Goal: Task Accomplishment & Management: Manage account settings

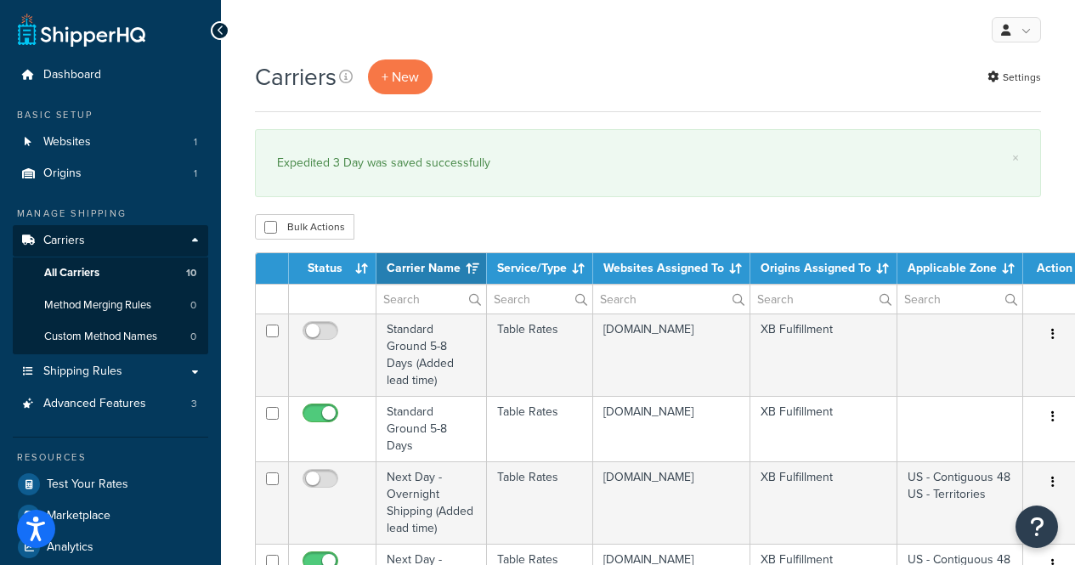
select select "15"
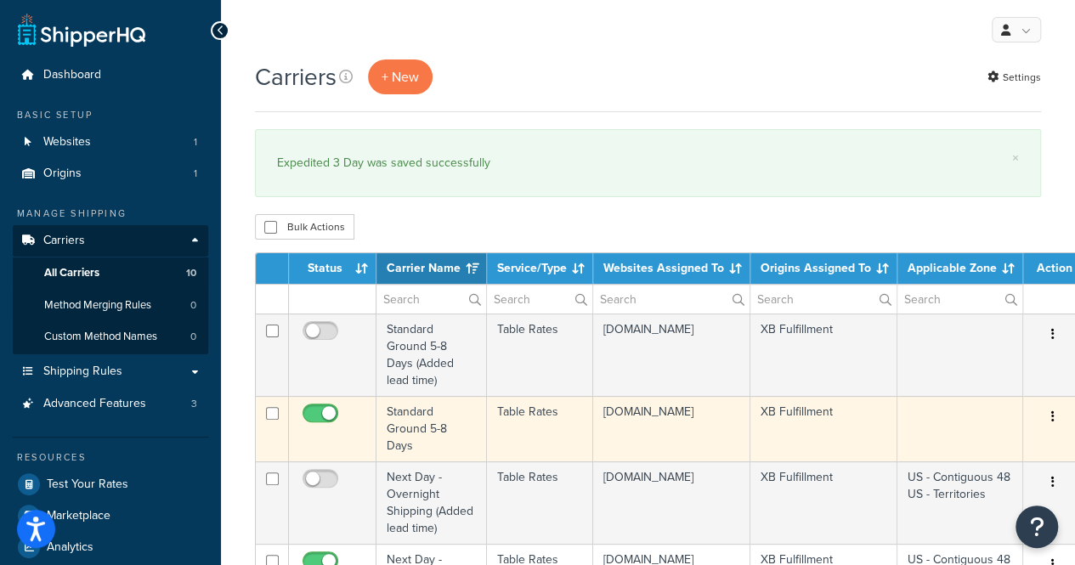
click at [661, 445] on td "tommyjohn.myshopify.com" at bounding box center [671, 428] width 157 height 65
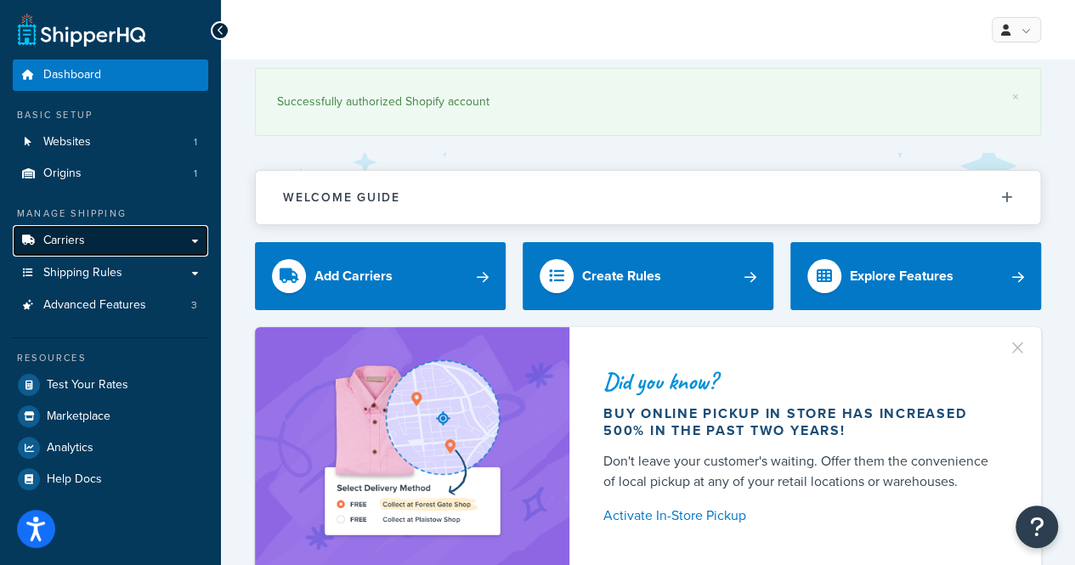
click at [110, 250] on link "Carriers" at bounding box center [110, 240] width 195 height 31
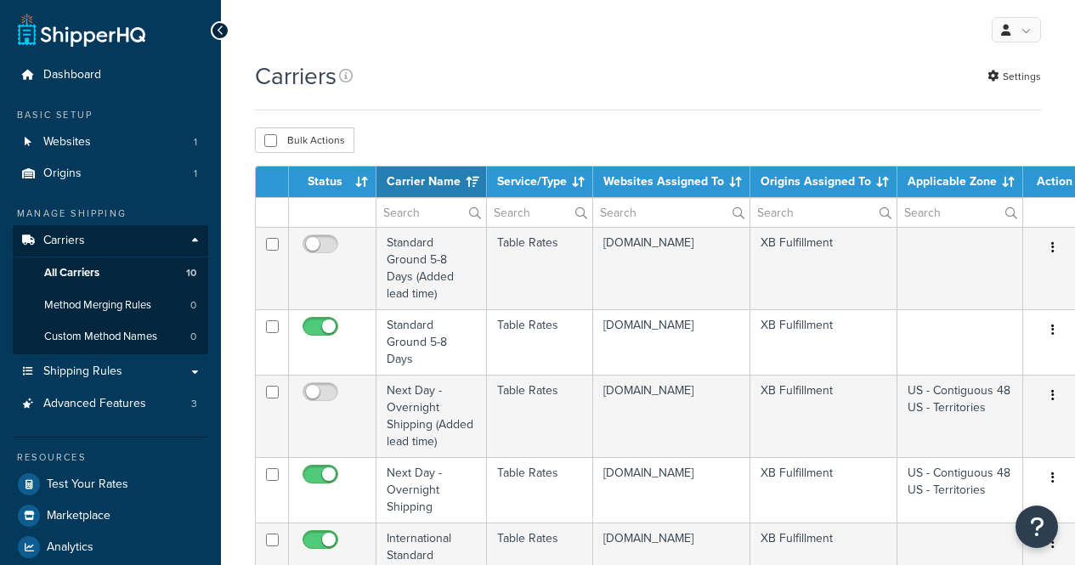
select select "15"
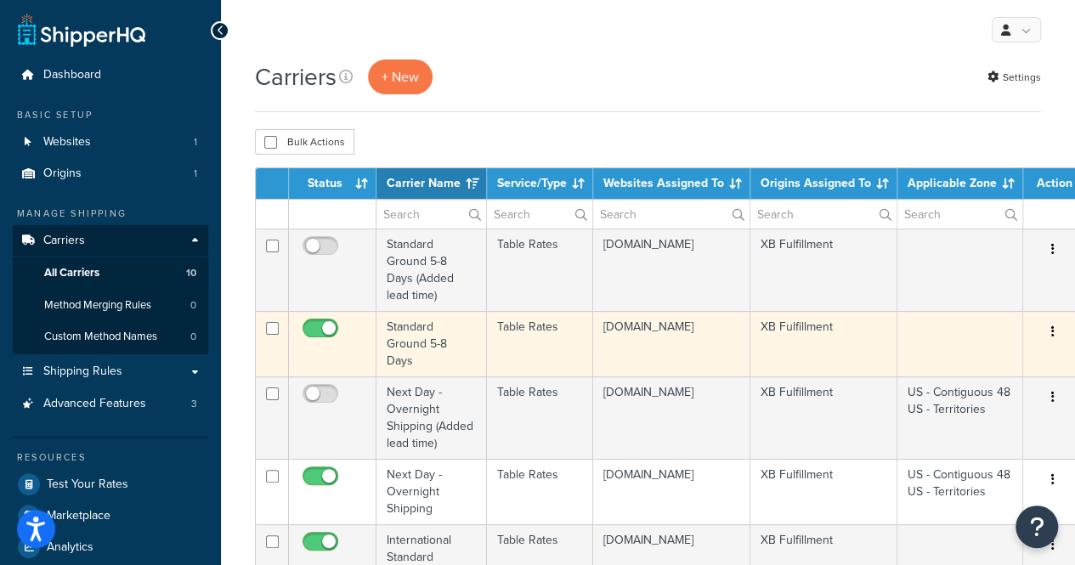
click at [499, 359] on td "Table Rates" at bounding box center [540, 343] width 106 height 65
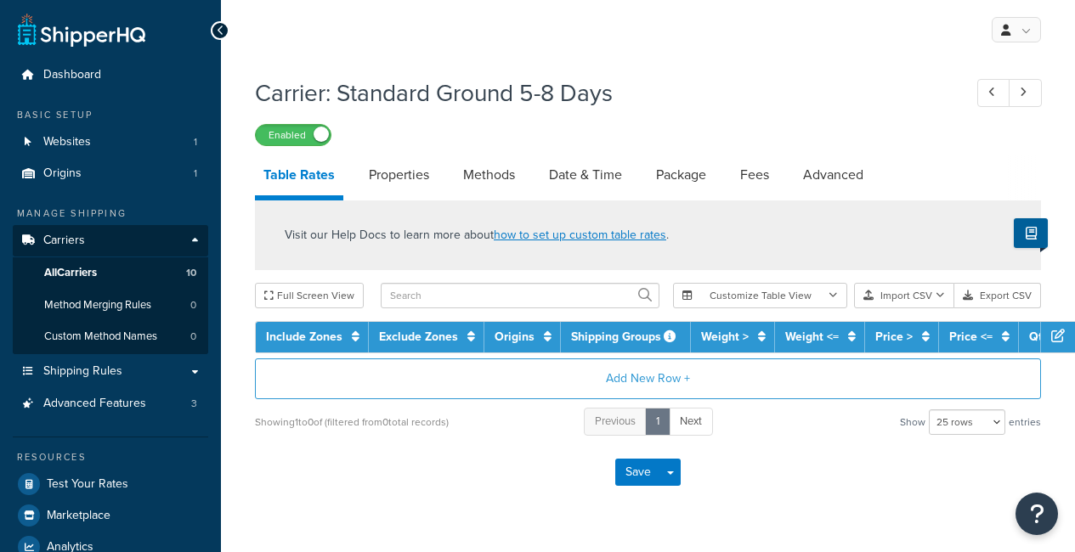
select select "25"
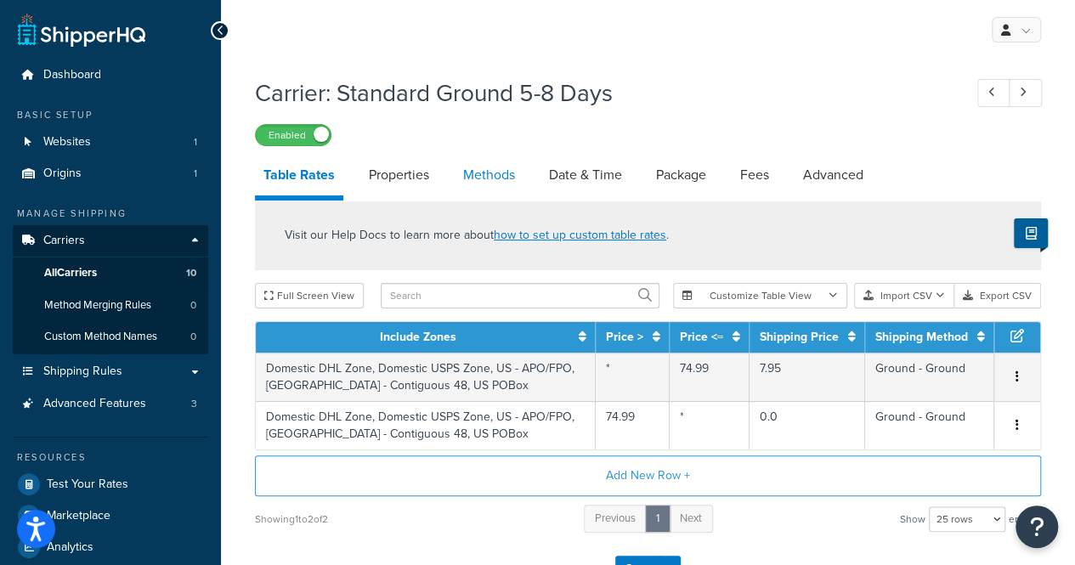
click at [491, 183] on link "Methods" at bounding box center [488, 175] width 69 height 41
select select "25"
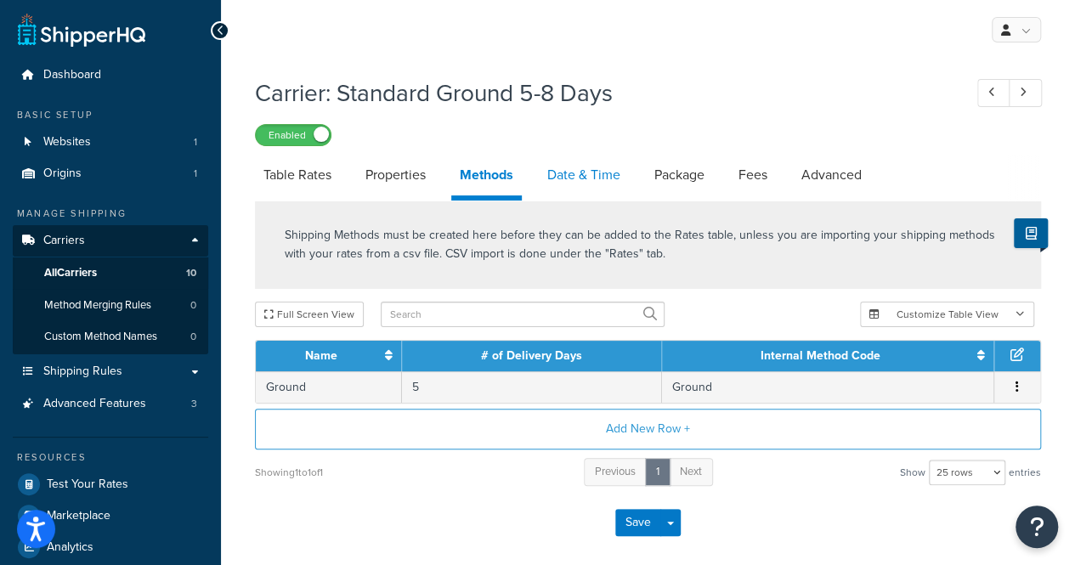
click at [575, 184] on link "Date & Time" at bounding box center [584, 175] width 90 height 41
select select "MEd"
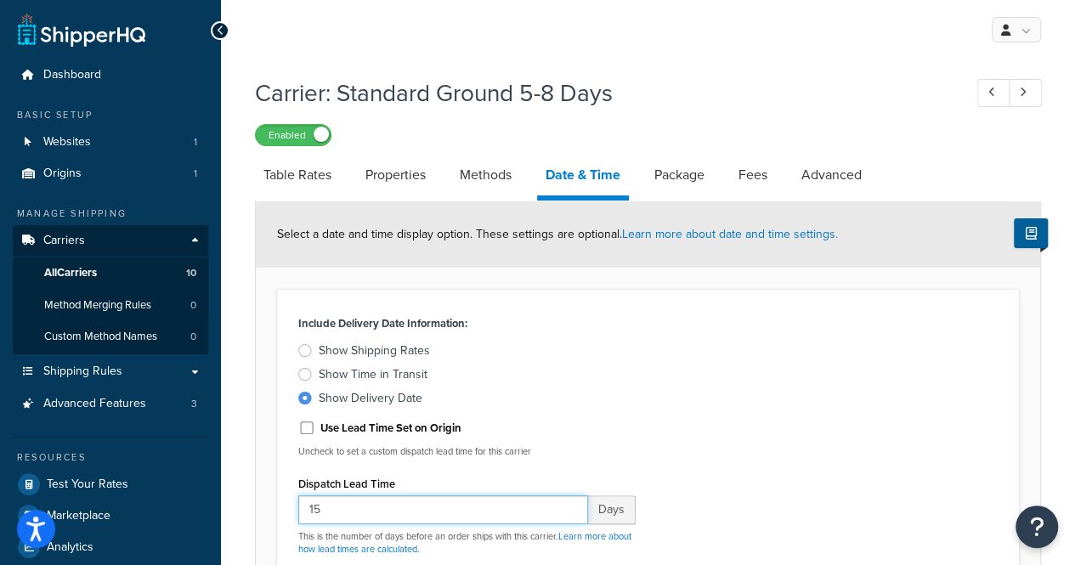
click at [398, 510] on input "15" at bounding box center [443, 509] width 290 height 29
type input "1"
type input "3"
type input "4"
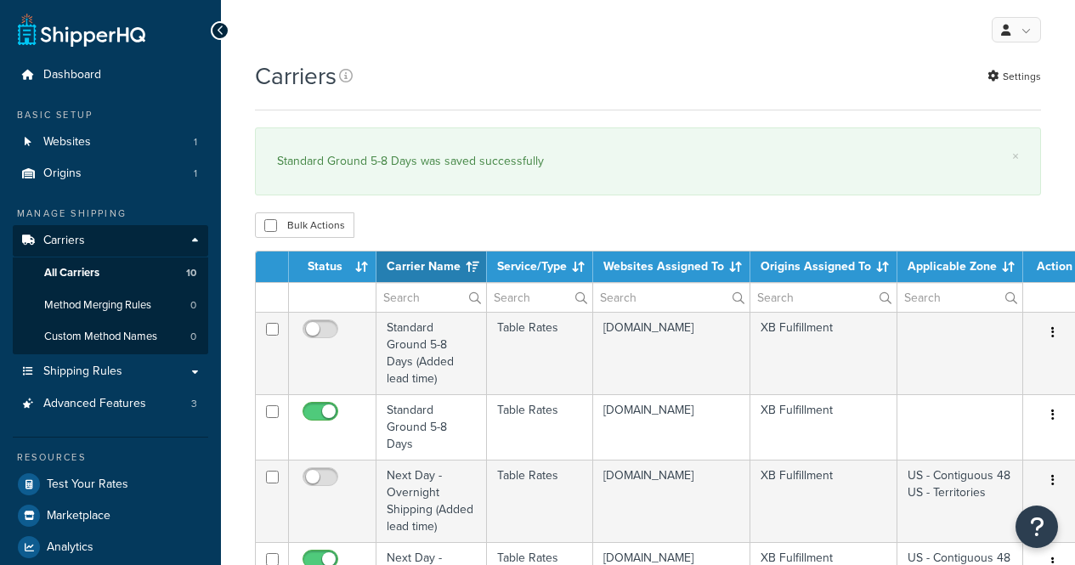
select select "15"
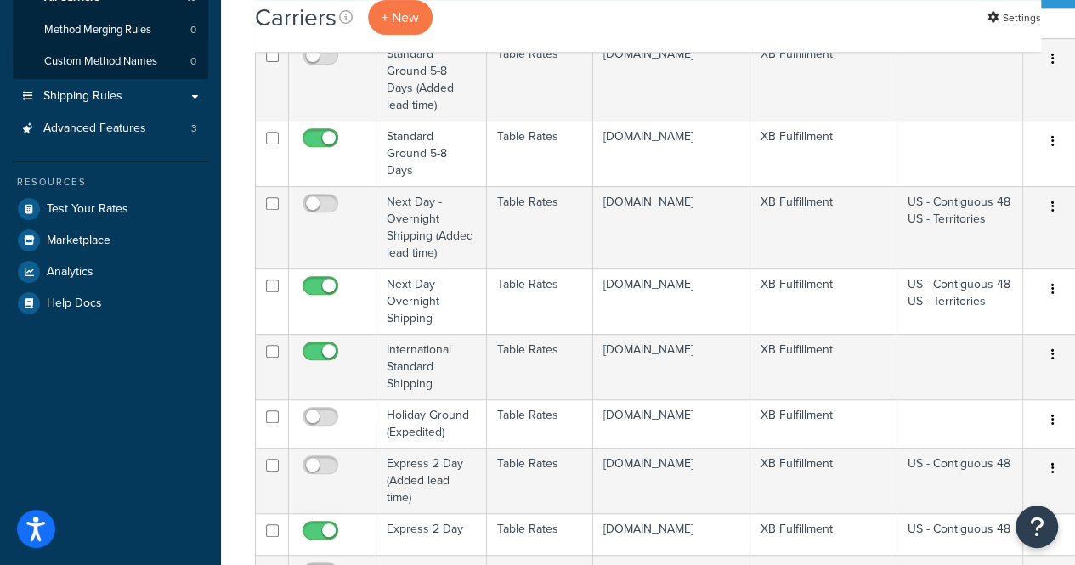
scroll to position [285, 0]
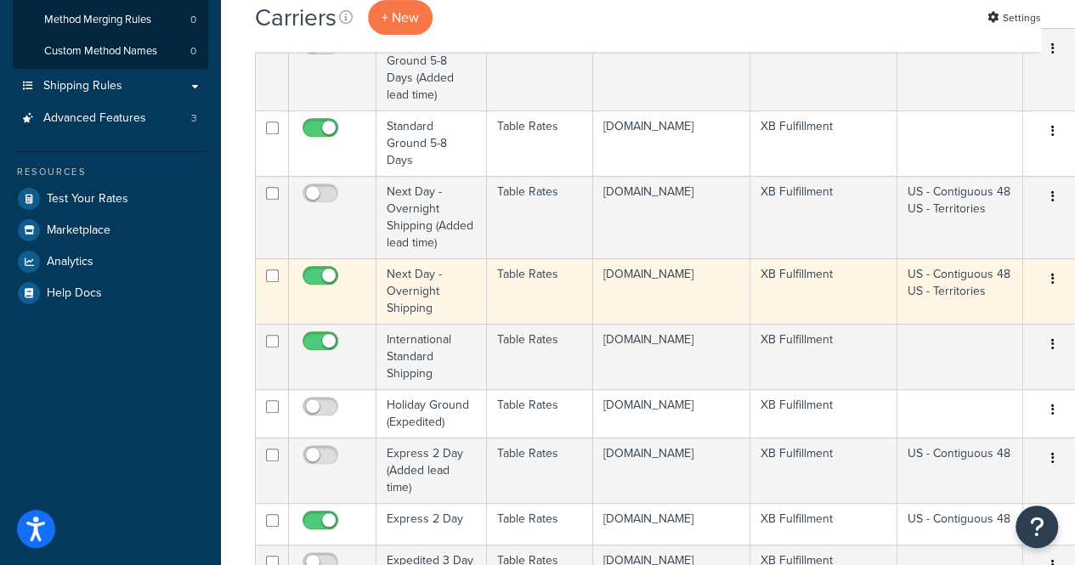
click at [477, 296] on td "Next Day - Overnight Shipping" at bounding box center [431, 290] width 110 height 65
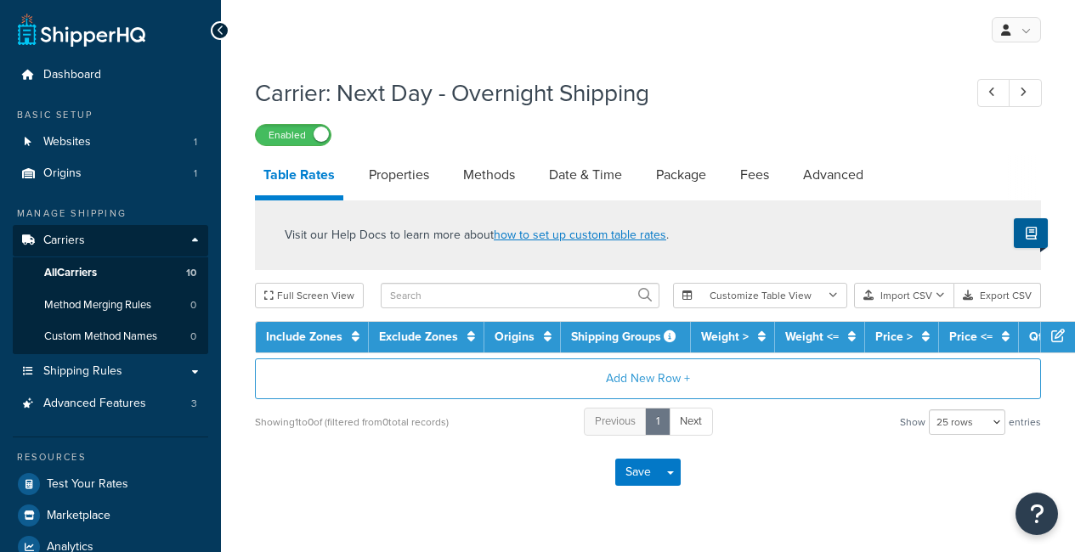
select select "25"
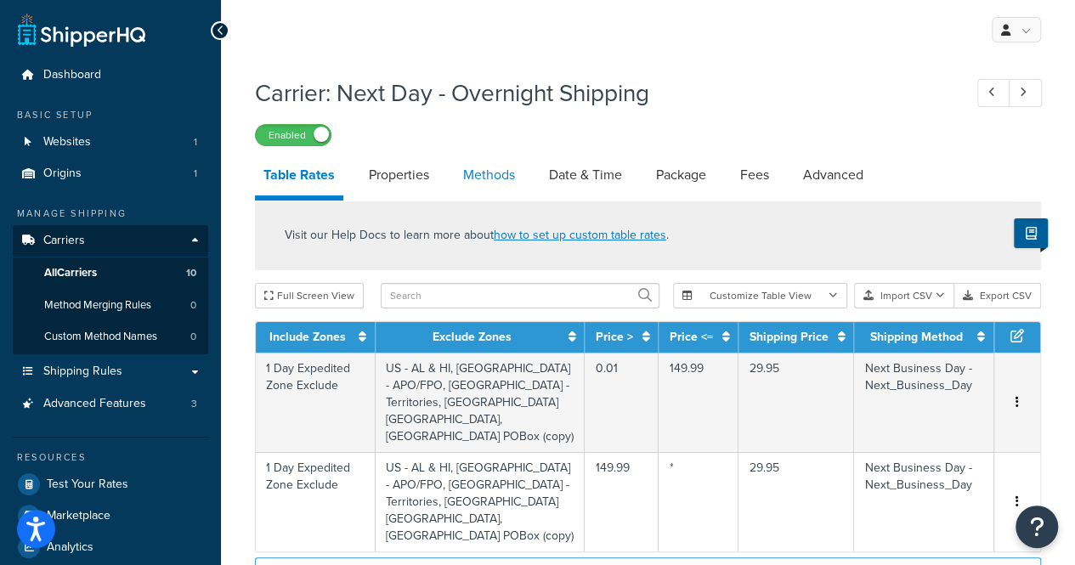
click at [505, 179] on link "Methods" at bounding box center [488, 175] width 69 height 41
select select "25"
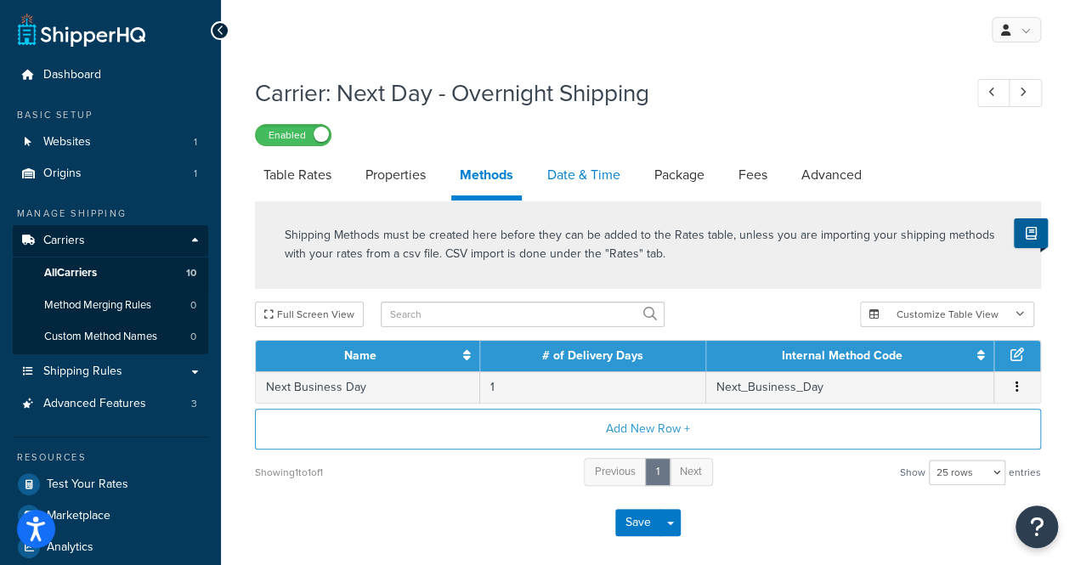
click at [575, 172] on link "Date & Time" at bounding box center [584, 175] width 90 height 41
select select "MEd"
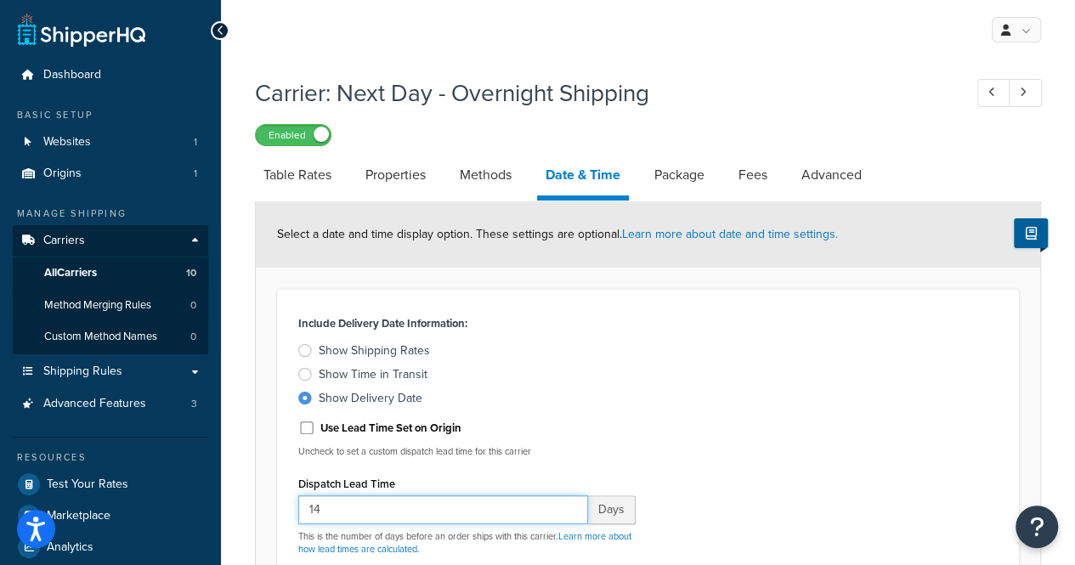
click at [338, 507] on input "14" at bounding box center [443, 509] width 290 height 29
type input "1"
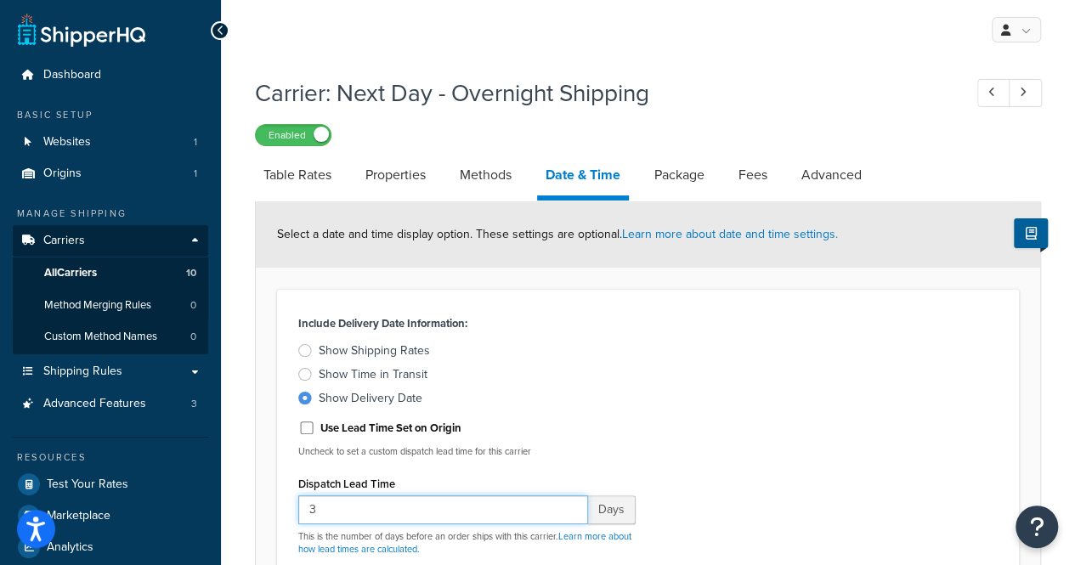
type input "3"
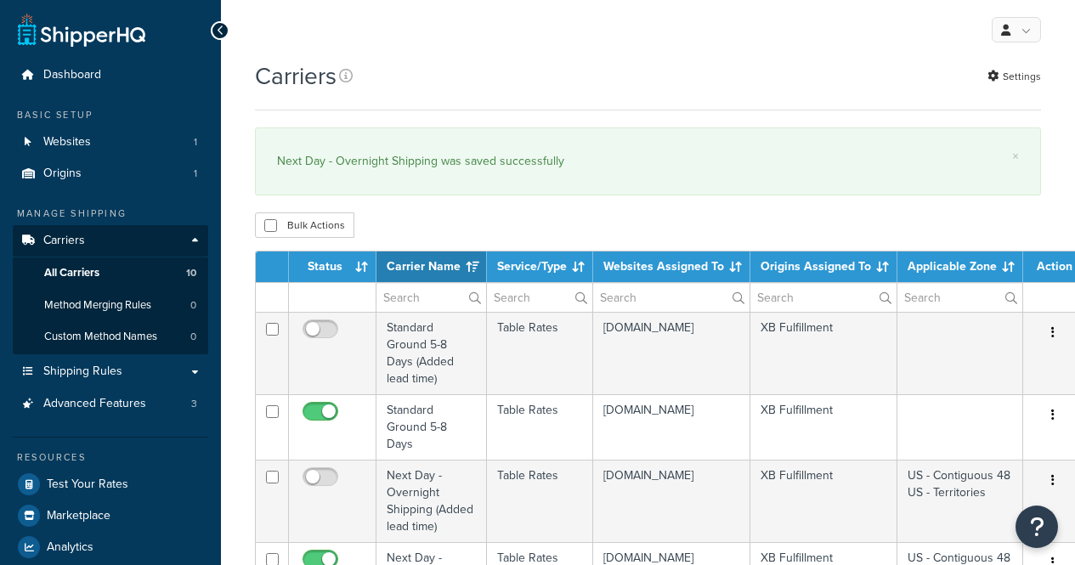
select select "15"
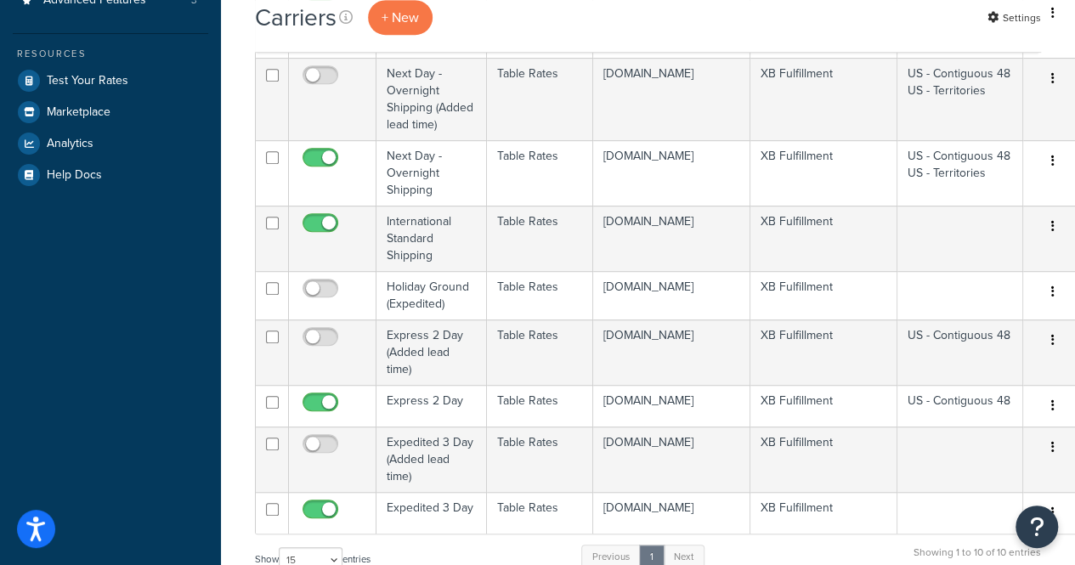
scroll to position [415, 0]
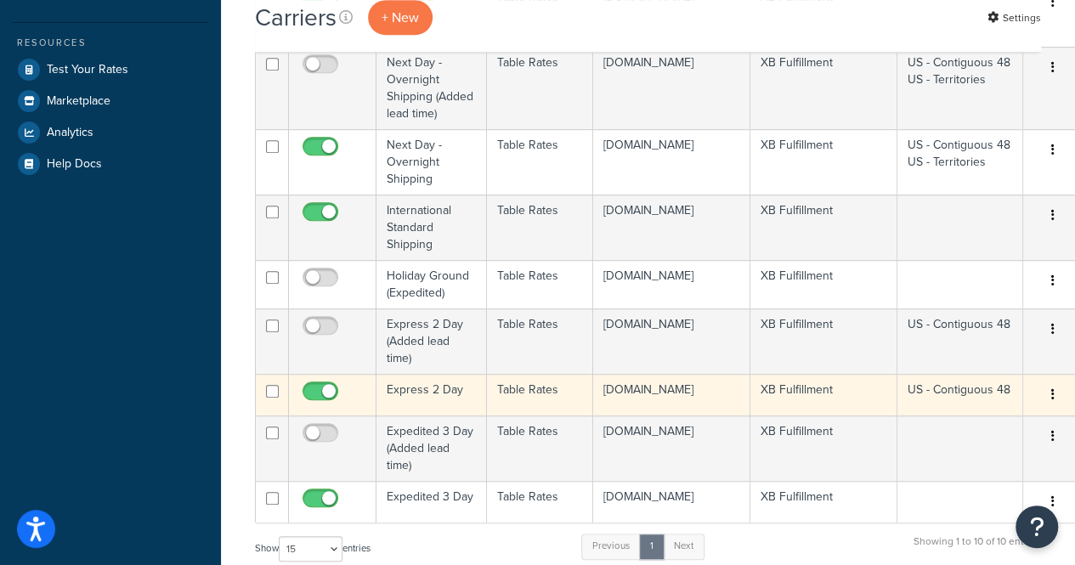
click at [400, 399] on td "Express 2 Day" at bounding box center [431, 395] width 110 height 42
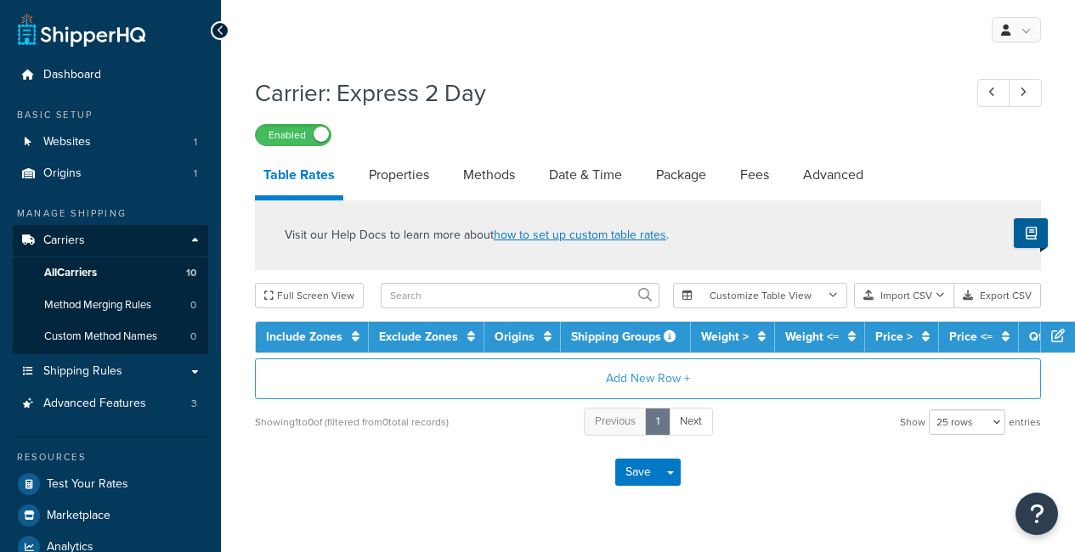
select select "25"
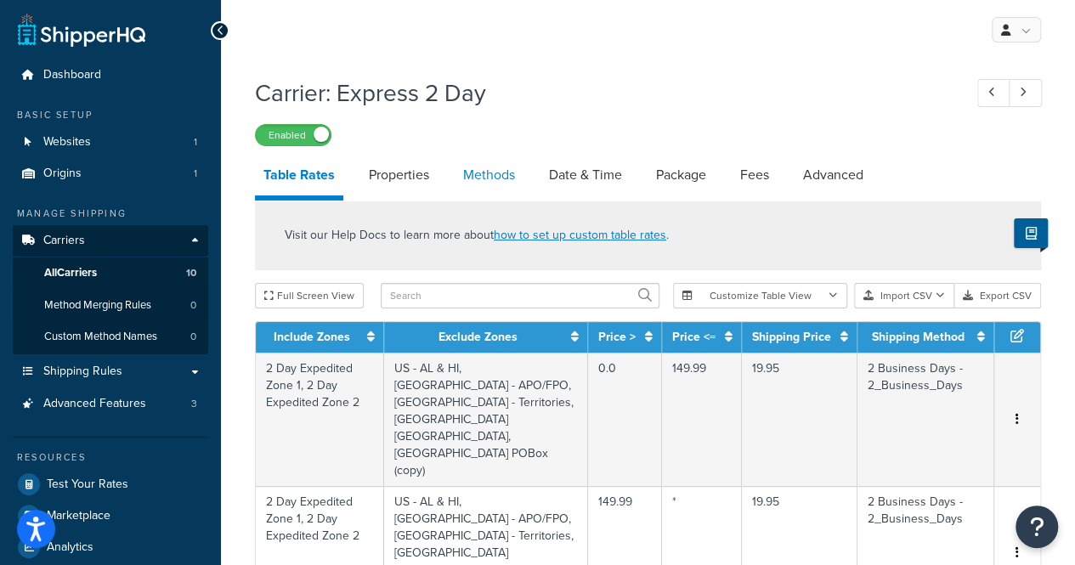
click at [505, 174] on link "Methods" at bounding box center [488, 175] width 69 height 41
select select "25"
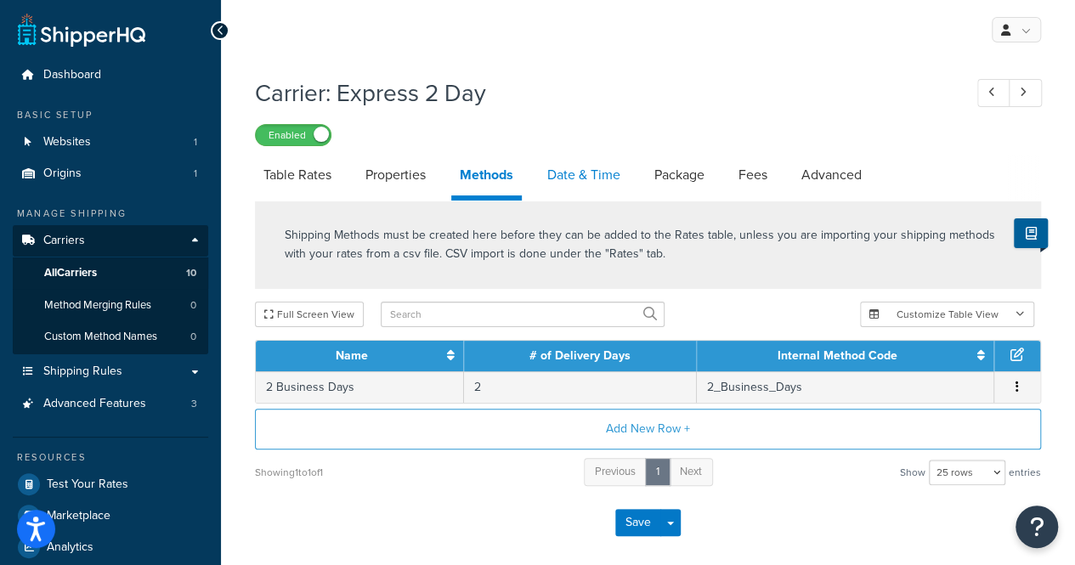
click at [552, 183] on link "Date & Time" at bounding box center [584, 175] width 90 height 41
select select "MEd"
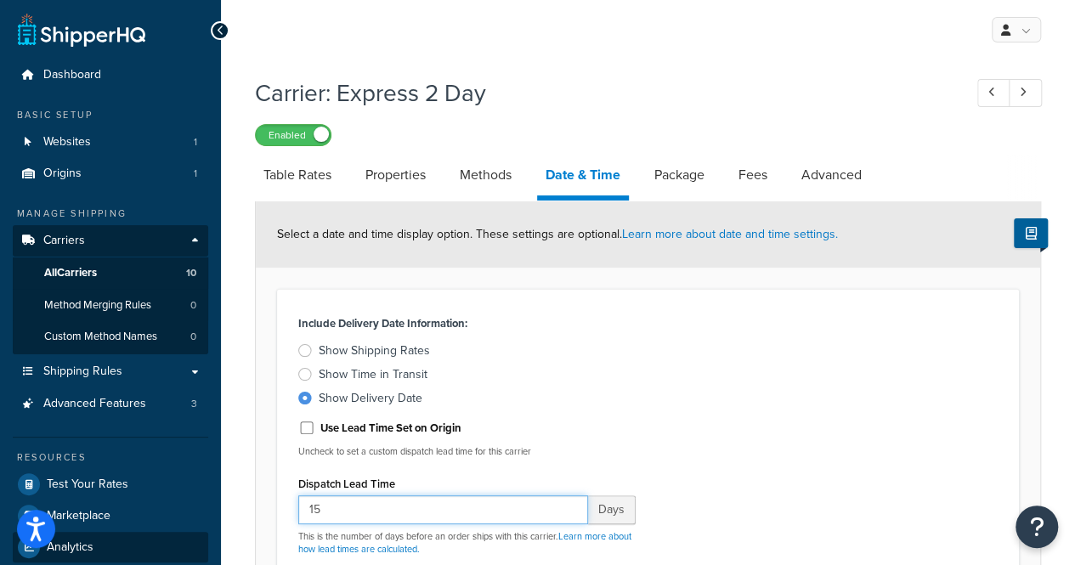
drag, startPoint x: 330, startPoint y: 515, endPoint x: 200, endPoint y: 548, distance: 134.1
type input "3"
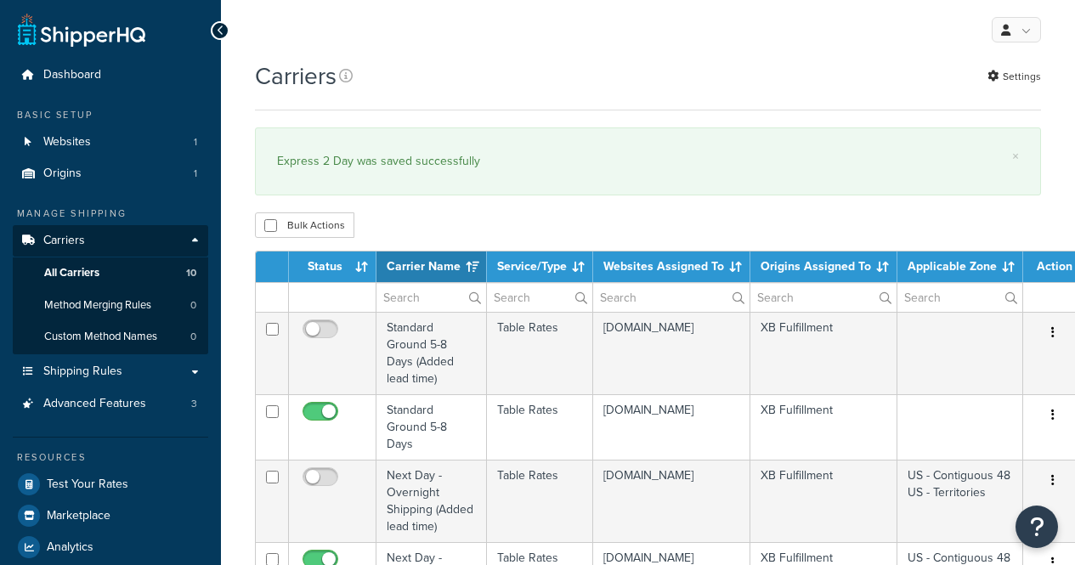
select select "15"
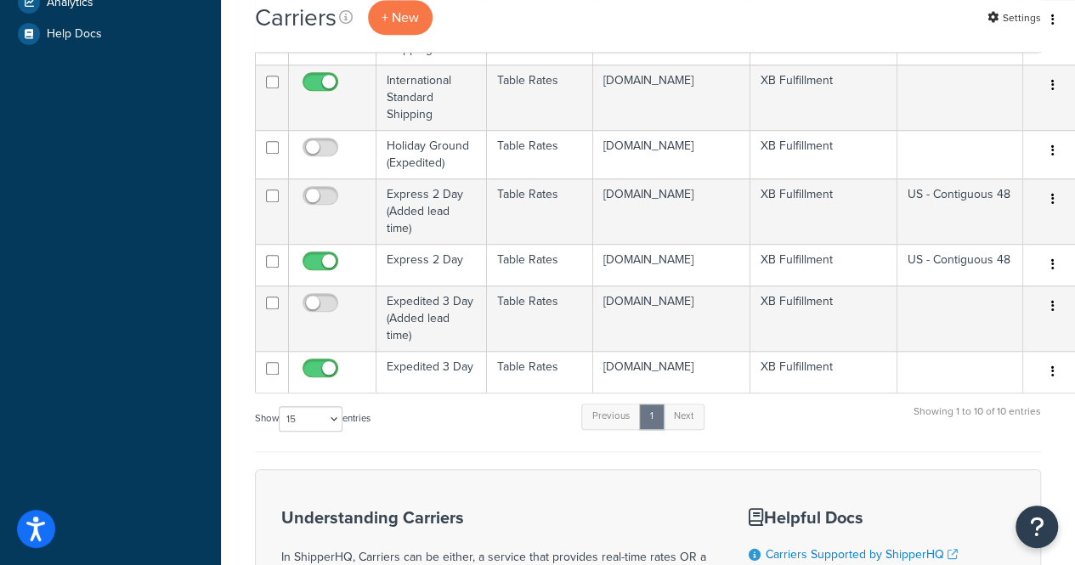
scroll to position [546, 0]
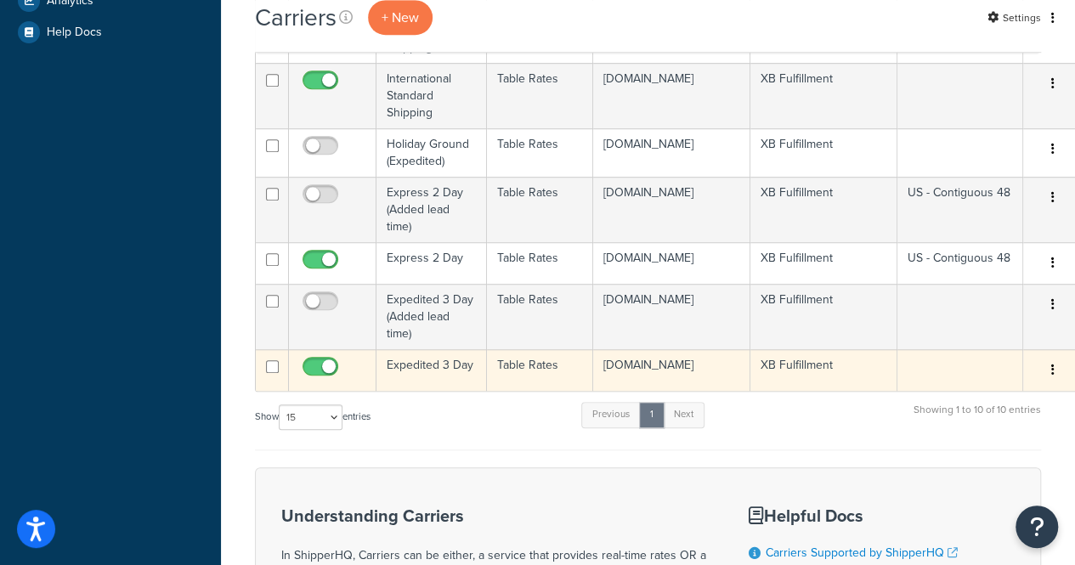
click at [430, 371] on td "Expedited 3 Day" at bounding box center [431, 370] width 110 height 42
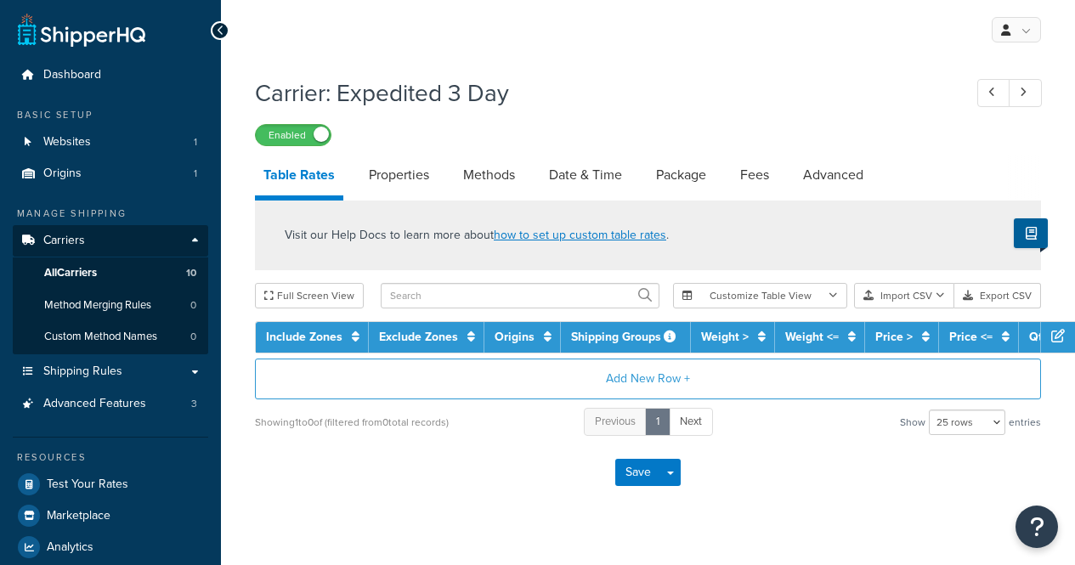
select select "25"
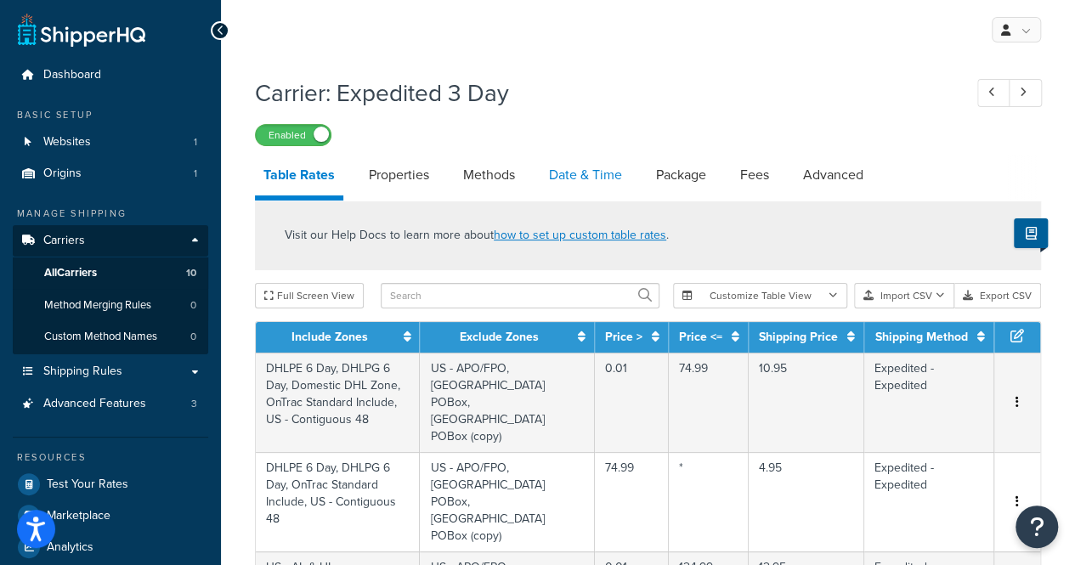
click at [583, 172] on link "Date & Time" at bounding box center [585, 175] width 90 height 41
select select "MEd"
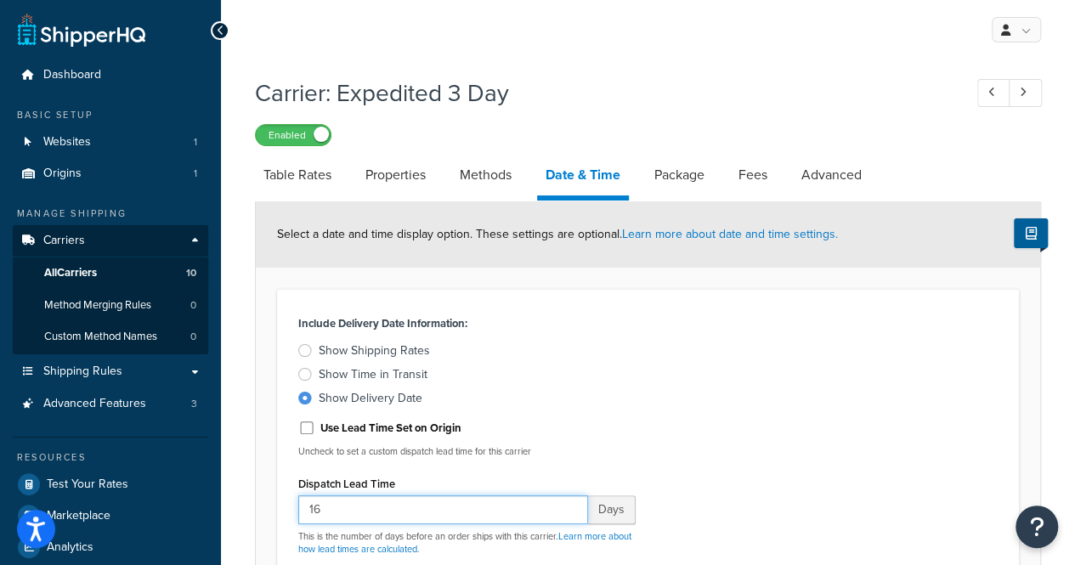
drag, startPoint x: 348, startPoint y: 499, endPoint x: 262, endPoint y: 522, distance: 89.6
type input "4"
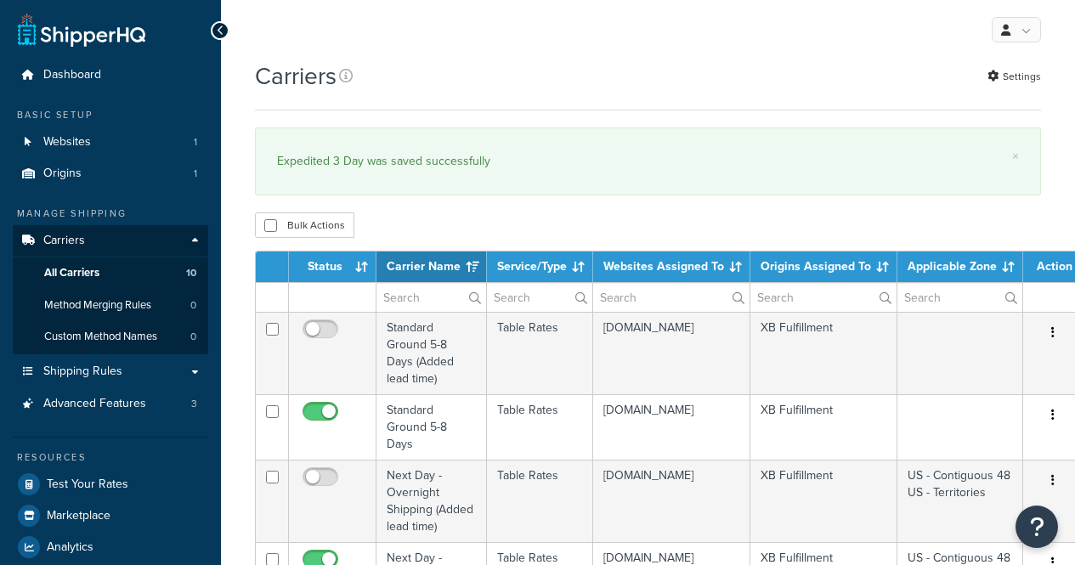
select select "15"
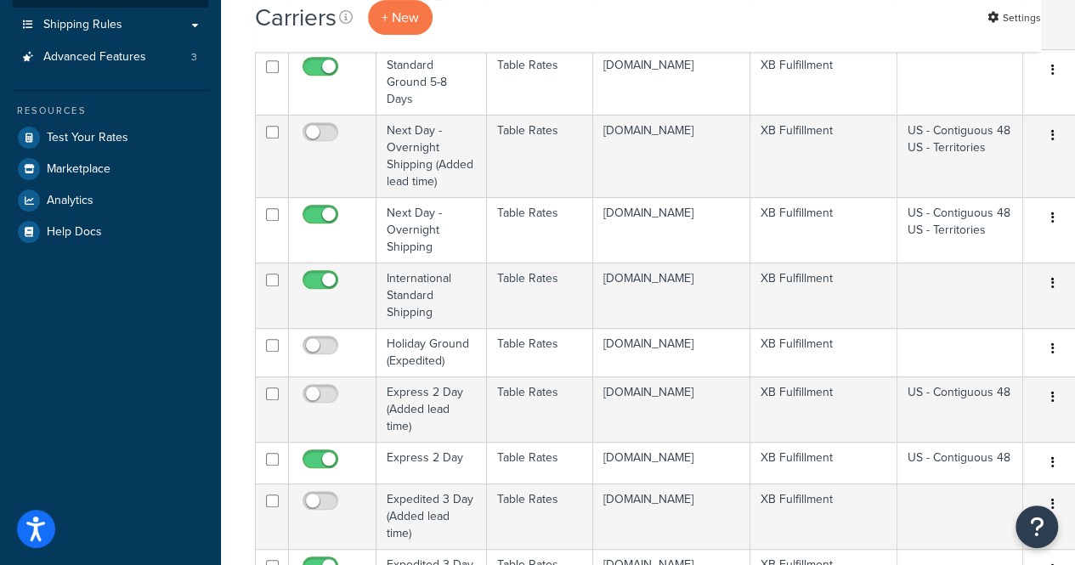
scroll to position [348, 0]
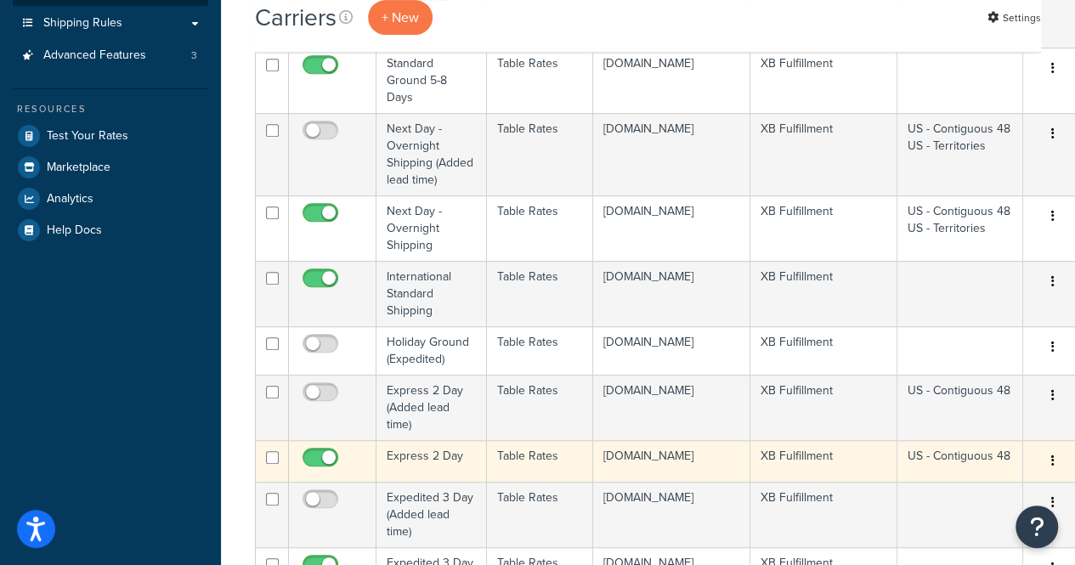
click at [437, 460] on td "Express 2 Day" at bounding box center [431, 461] width 110 height 42
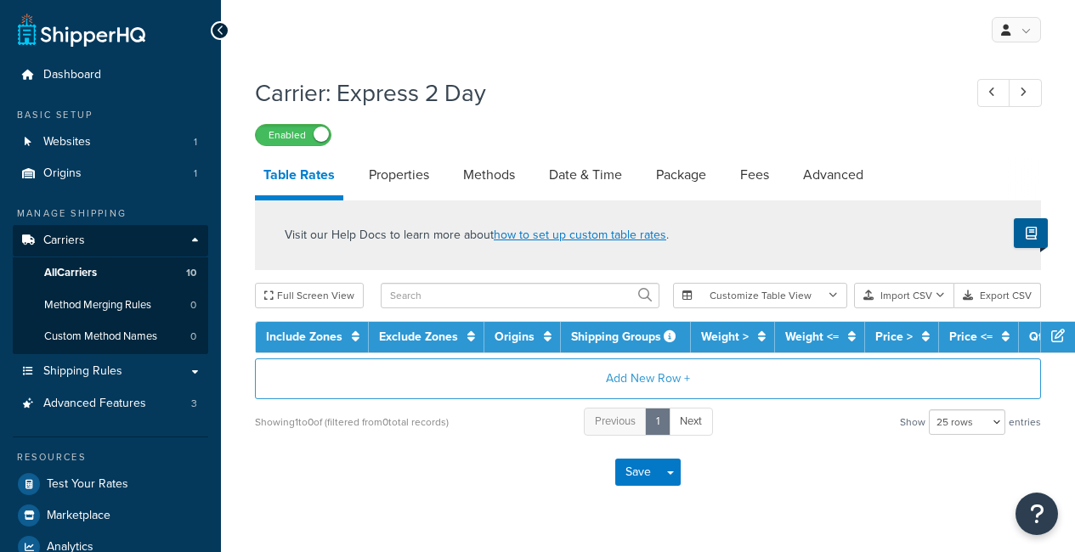
select select "25"
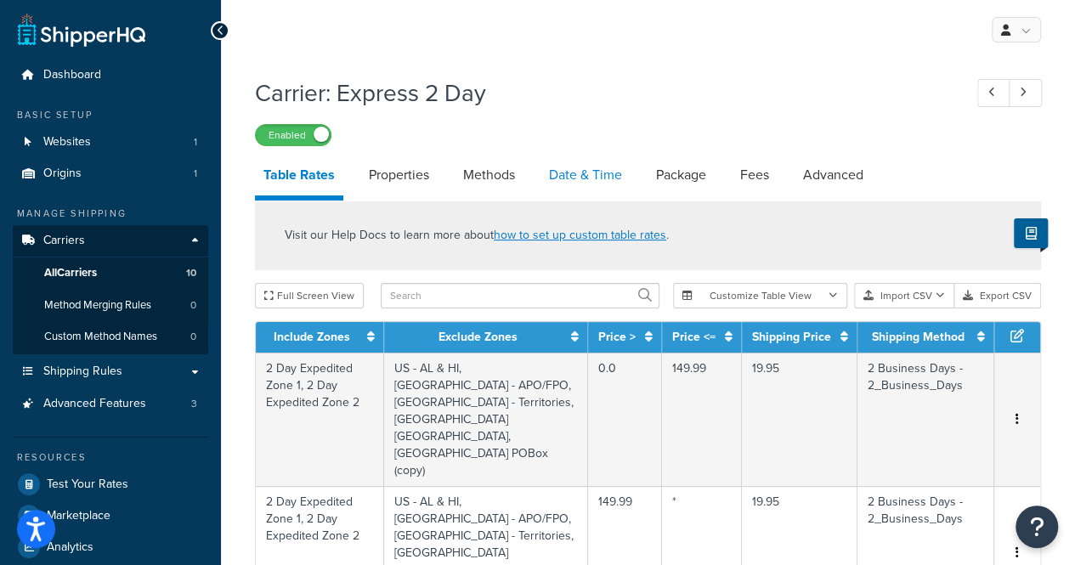
click at [561, 178] on link "Date & Time" at bounding box center [585, 175] width 90 height 41
select select "MEd"
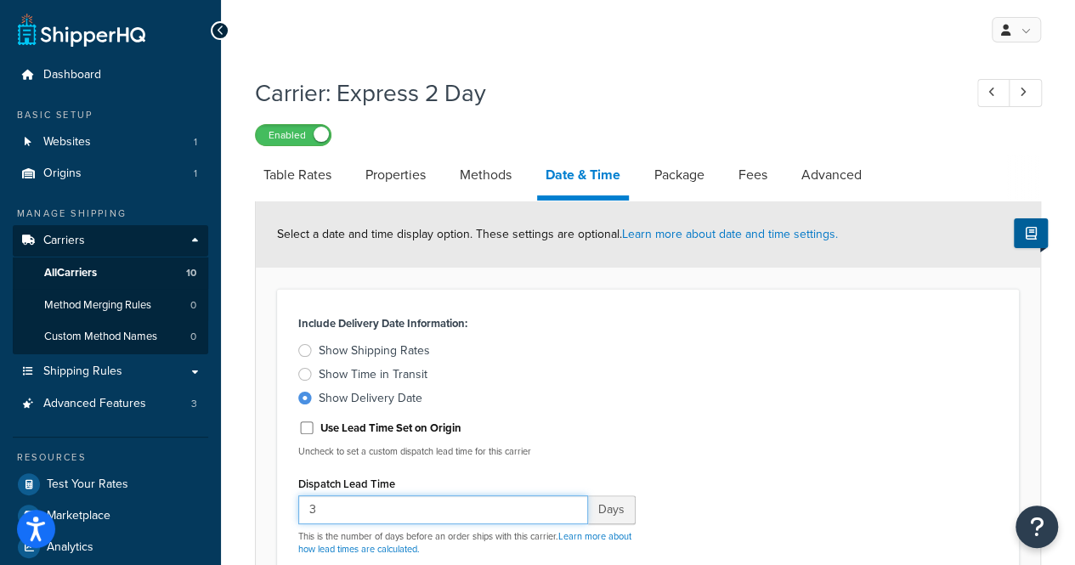
drag, startPoint x: 327, startPoint y: 511, endPoint x: 282, endPoint y: 533, distance: 49.8
click at [282, 533] on div "Include Delivery Date Information: Show Shipping Rates Show Time in Transit Sho…" at bounding box center [648, 514] width 742 height 451
type input "4"
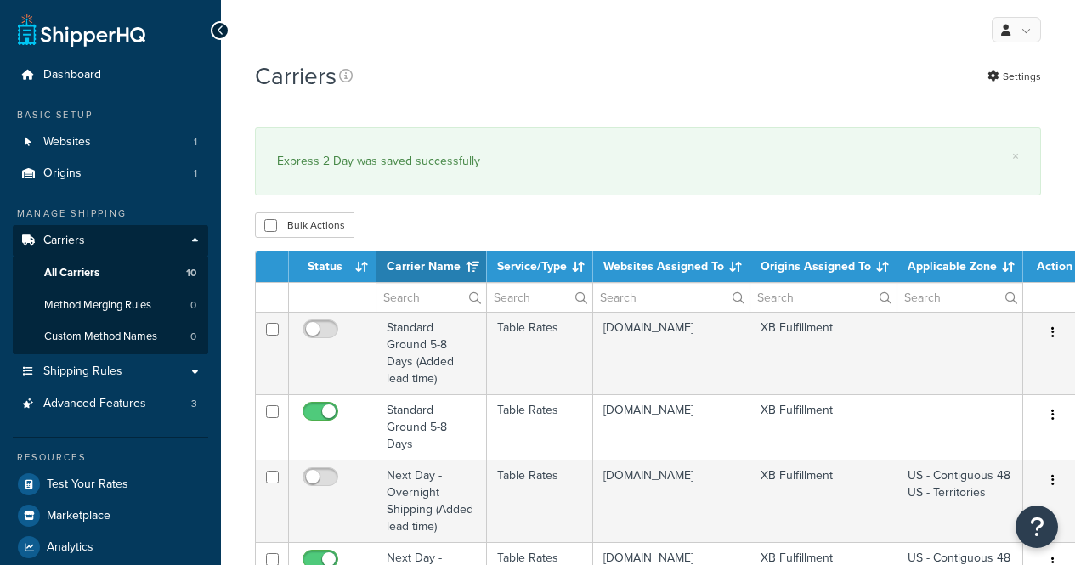
select select "15"
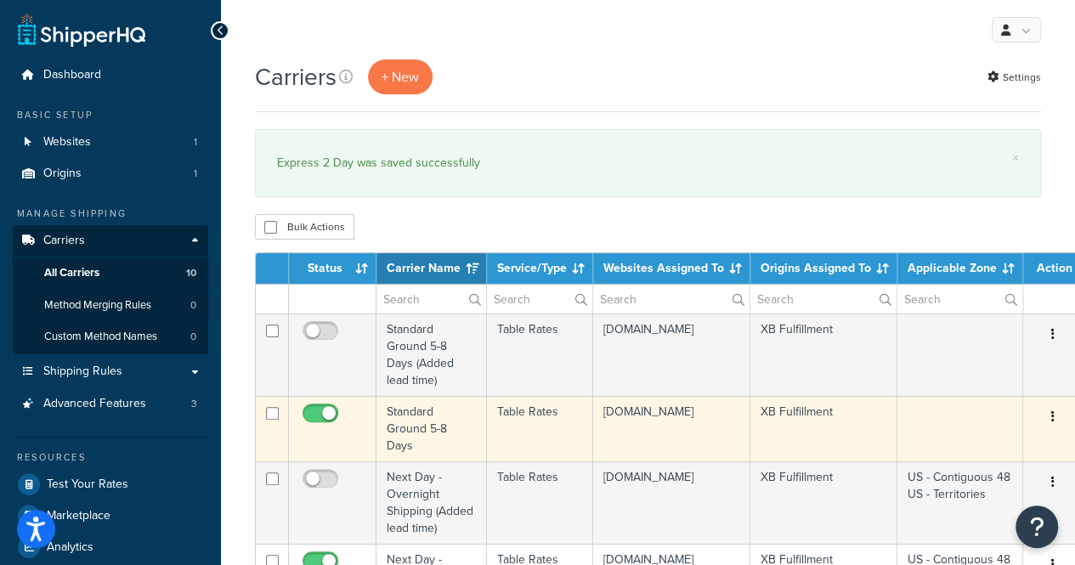
click at [352, 443] on td at bounding box center [332, 428] width 87 height 65
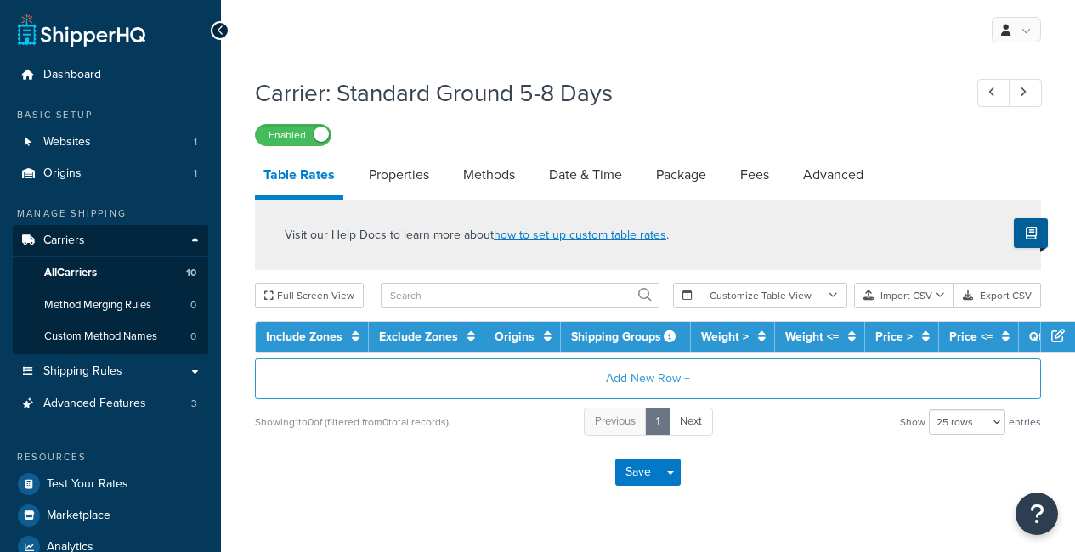
select select "25"
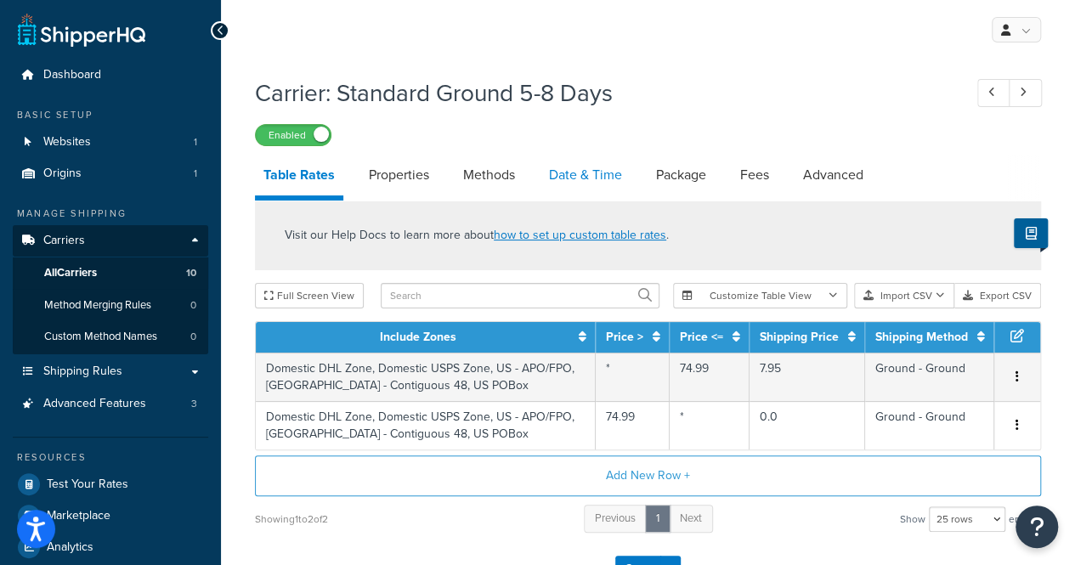
click at [584, 186] on link "Date & Time" at bounding box center [585, 175] width 90 height 41
select select "MEd"
